Goal: Find specific page/section: Find specific page/section

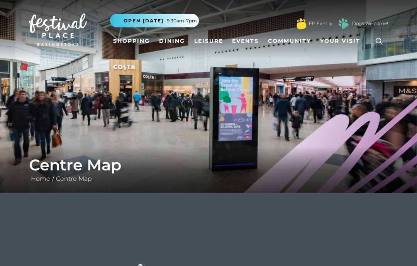
click at [141, 47] on link "Shopping" at bounding box center [131, 41] width 43 height 14
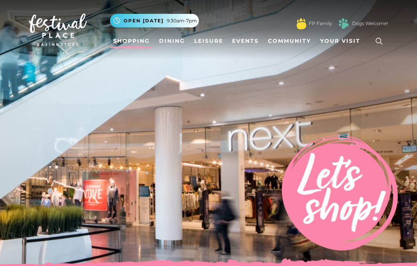
click at [380, 40] on icon at bounding box center [379, 42] width 12 height 12
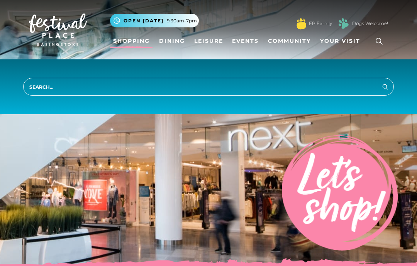
click at [51, 90] on input "search" at bounding box center [208, 87] width 371 height 18
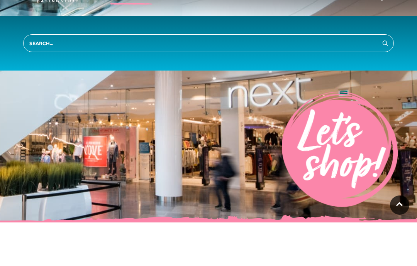
click at [52, 78] on input "search" at bounding box center [208, 87] width 371 height 18
type input "Flip out"
click at [385, 82] on button "Search" at bounding box center [385, 87] width 9 height 10
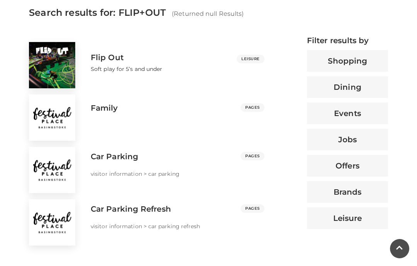
scroll to position [299, 0]
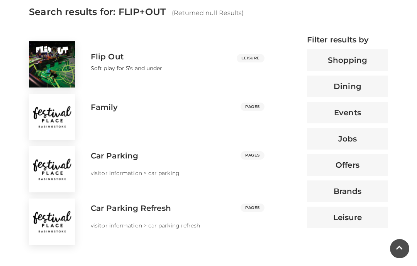
click at [104, 110] on h3 "Family" at bounding box center [104, 107] width 27 height 9
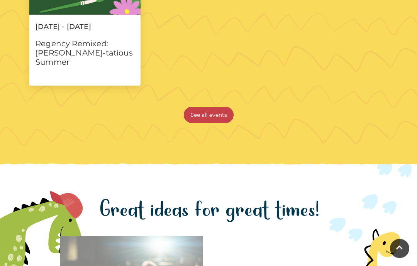
scroll to position [750, 0]
click at [217, 123] on link "See all events" at bounding box center [209, 115] width 50 height 16
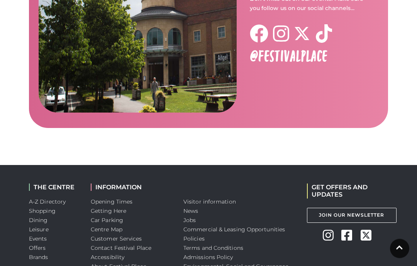
scroll to position [1195, 0]
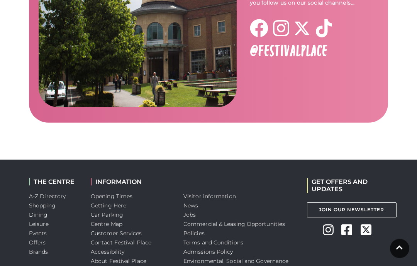
click at [117, 221] on link "Centre Map" at bounding box center [107, 224] width 32 height 7
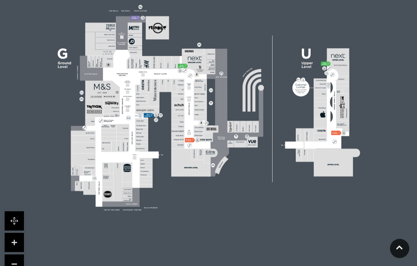
scroll to position [259, 0]
